Goal: Transaction & Acquisition: Purchase product/service

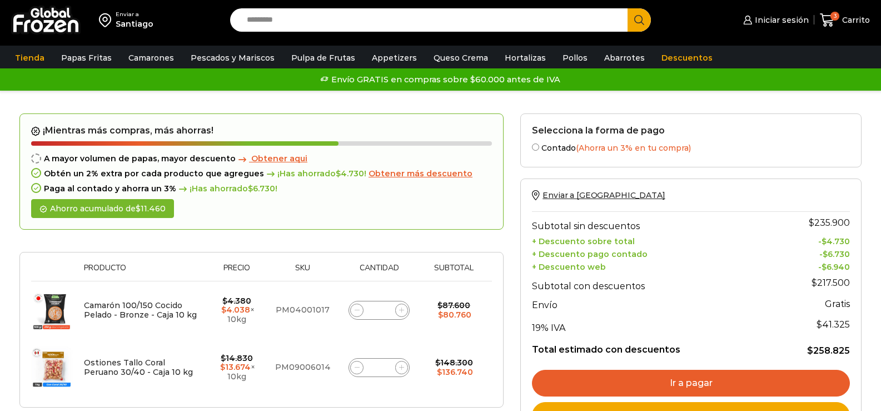
click at [697, 385] on link "Ir a pagar" at bounding box center [691, 383] width 318 height 27
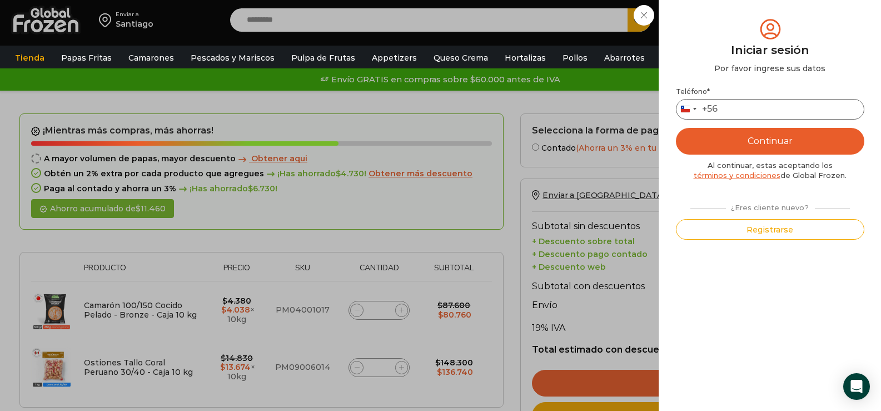
click at [765, 107] on input "Teléfono *" at bounding box center [770, 109] width 188 height 21
type input "*********"
click at [756, 145] on button "Continuar" at bounding box center [770, 141] width 188 height 27
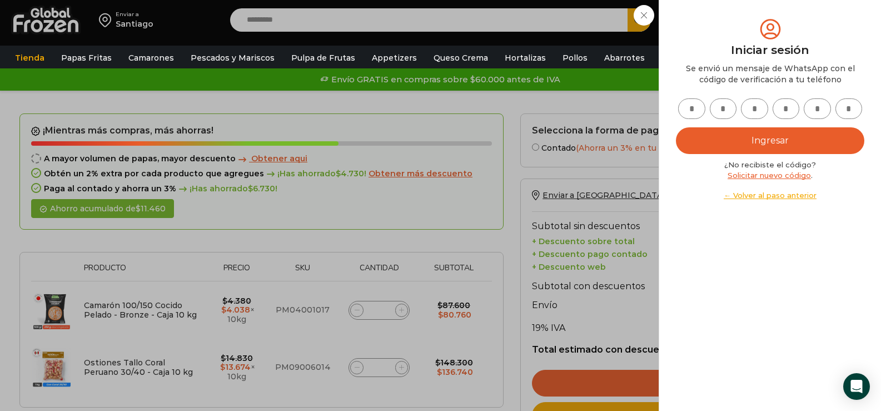
click at [766, 276] on div "Mi cuenta Login Register Iniciar sesión Por favor ingrese sus datos Iniciar ses…" at bounding box center [770, 205] width 188 height 377
click at [697, 109] on input "text" at bounding box center [691, 108] width 27 height 21
type input "*"
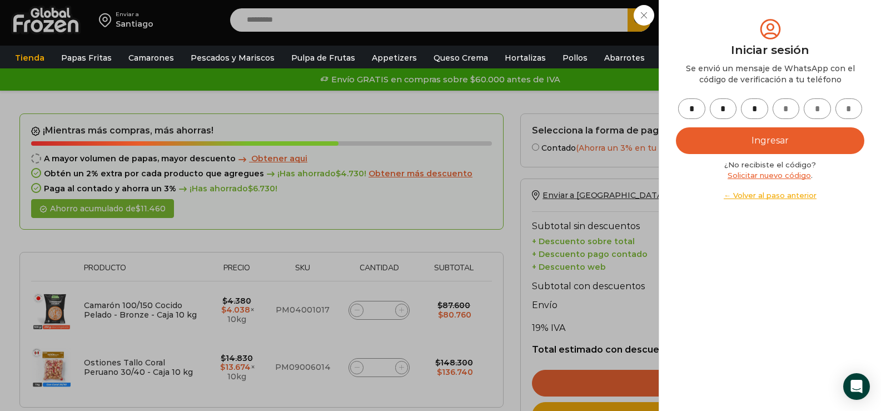
type input "*"
click at [760, 137] on button "Ingresar" at bounding box center [770, 140] width 188 height 27
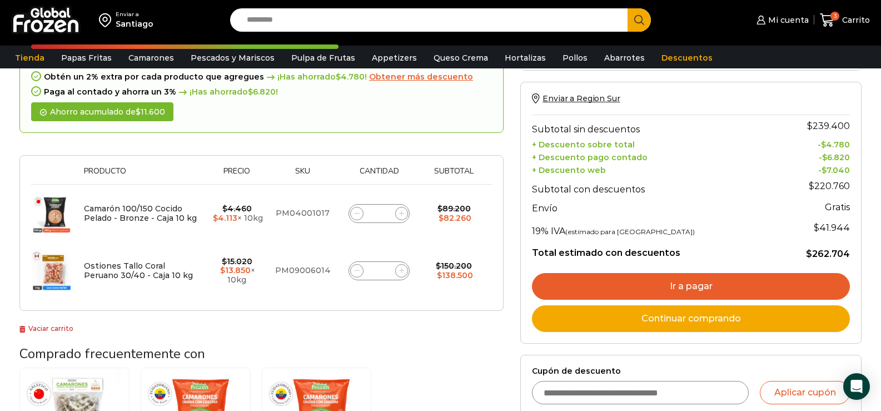
scroll to position [222, 0]
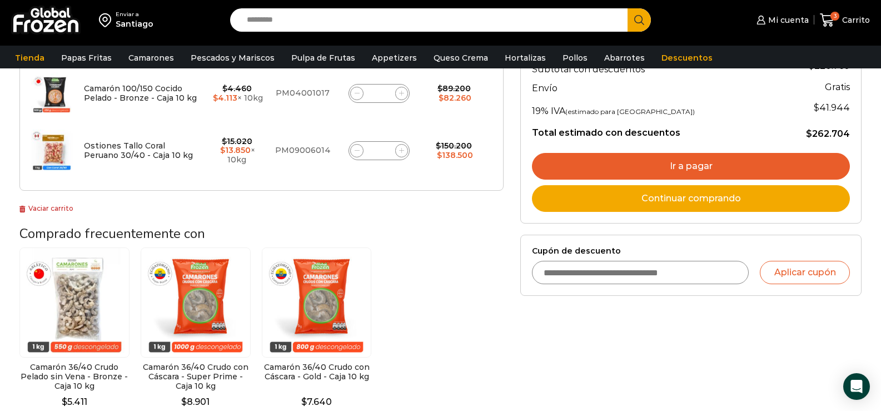
click at [687, 165] on link "Ir a pagar" at bounding box center [691, 166] width 318 height 27
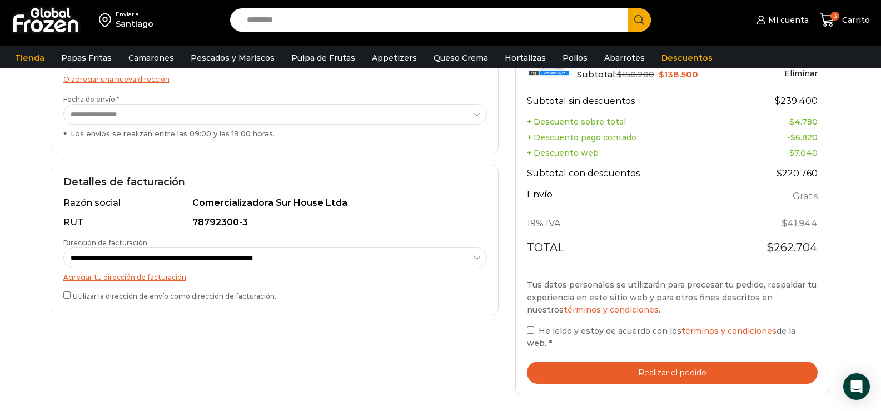
scroll to position [278, 0]
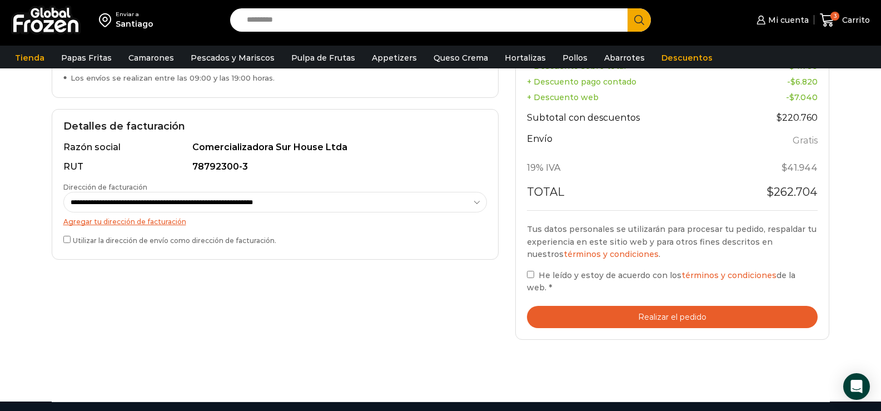
click at [680, 306] on button "Realizar el pedido" at bounding box center [672, 317] width 291 height 23
